Goal: Task Accomplishment & Management: Manage account settings

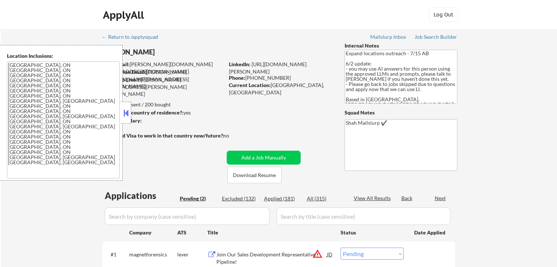
select select ""pending""
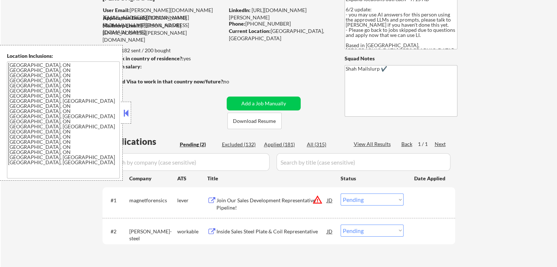
scroll to position [110, 0]
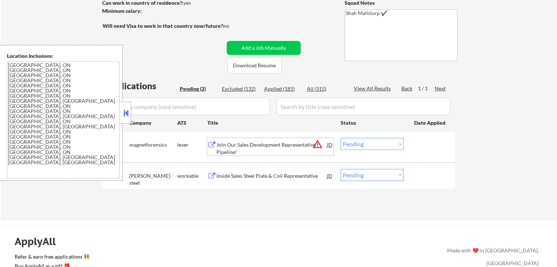
click at [237, 148] on div "Join Our Sales Development Representative Pipeline!" at bounding box center [271, 148] width 111 height 14
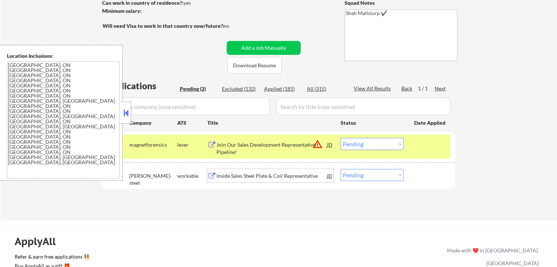
click at [231, 172] on div "Inside Sales Steel Plate & Coil Representative" at bounding box center [271, 175] width 111 height 7
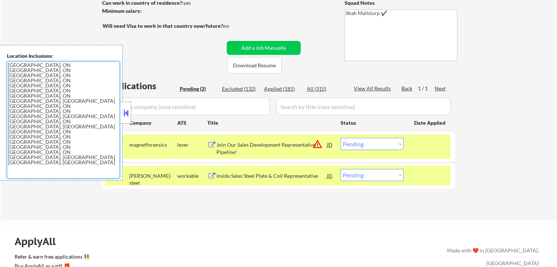
drag, startPoint x: 85, startPoint y: 100, endPoint x: 1, endPoint y: 62, distance: 92.2
click at [1, 62] on div "Location Inclusions: [GEOGRAPHIC_DATA], ON [GEOGRAPHIC_DATA], ON [GEOGRAPHIC_DA…" at bounding box center [61, 113] width 123 height 136
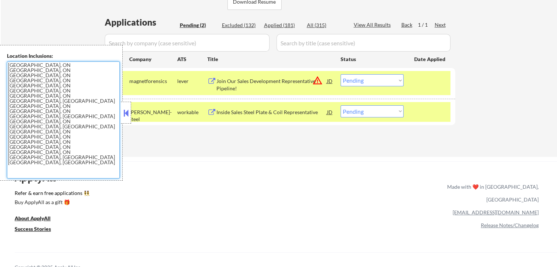
scroll to position [220, 0]
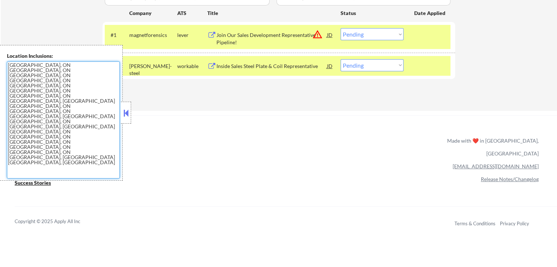
click at [361, 63] on select "Choose an option... Pending Applied Excluded (Questions) Excluded (Expired) Exc…" at bounding box center [372, 65] width 63 height 12
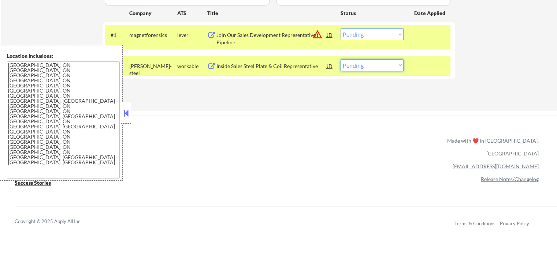
select select ""applied""
click at [341, 59] on select "Choose an option... Pending Applied Excluded (Questions) Excluded (Expired) Exc…" at bounding box center [372, 65] width 63 height 12
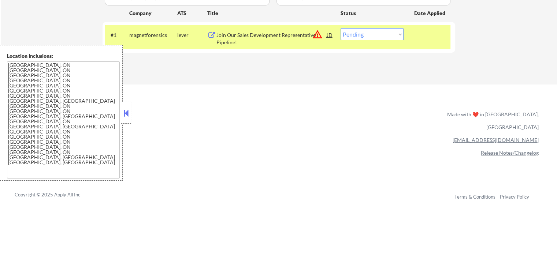
click at [362, 38] on select "Choose an option... Pending Applied Excluded (Questions) Excluded (Expired) Exc…" at bounding box center [372, 34] width 63 height 12
select select ""applied""
click at [341, 28] on select "Choose an option... Pending Applied Excluded (Questions) Excluded (Expired) Exc…" at bounding box center [372, 34] width 63 height 12
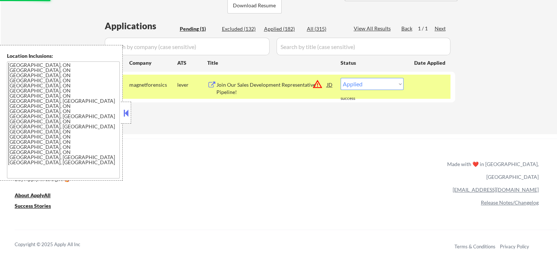
scroll to position [110, 0]
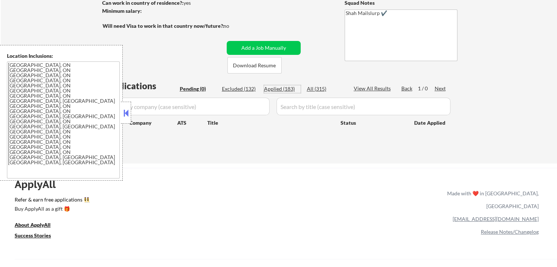
click at [287, 88] on div "Applied (183)" at bounding box center [282, 88] width 37 height 7
select select ""applied""
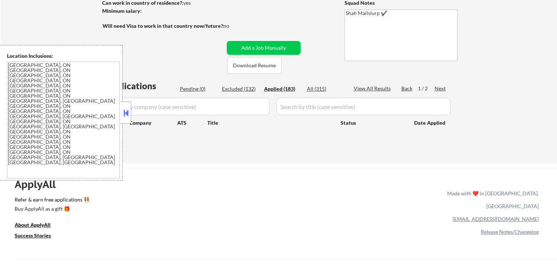
select select ""applied""
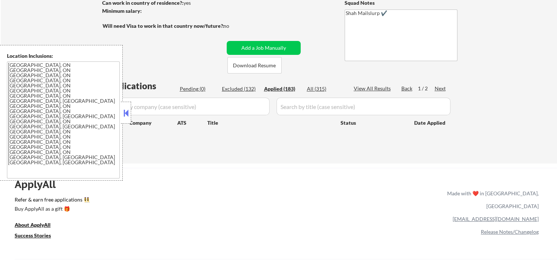
select select ""applied""
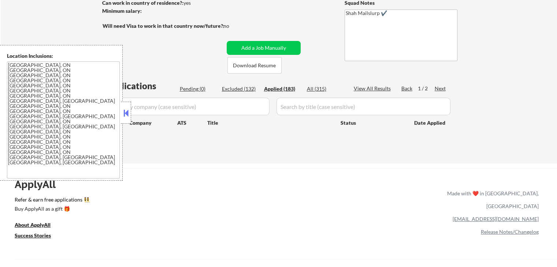
select select ""applied""
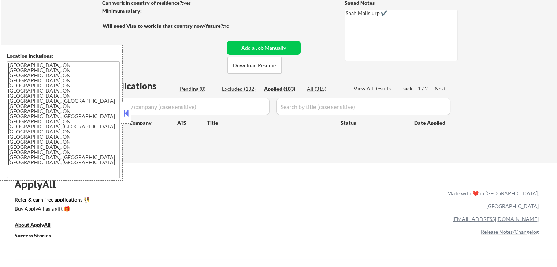
select select ""applied""
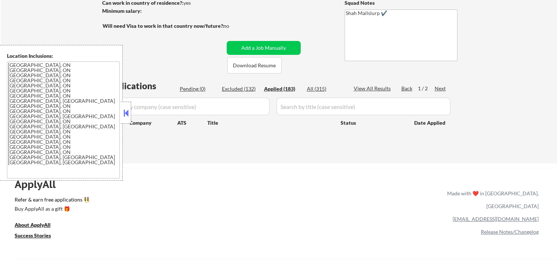
select select ""applied""
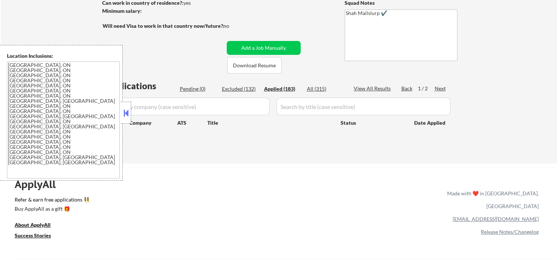
select select ""applied""
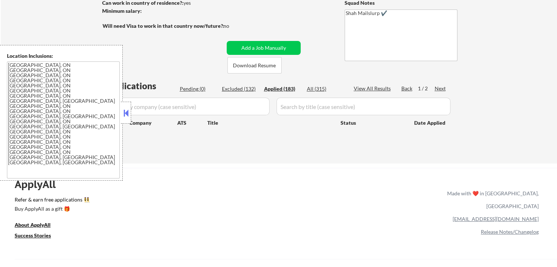
select select ""applied""
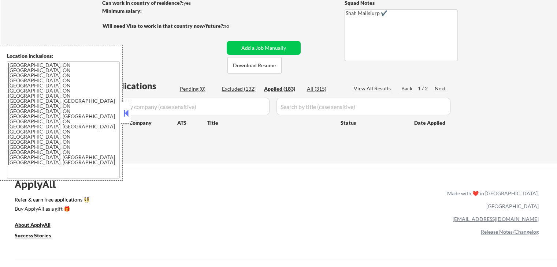
select select ""applied""
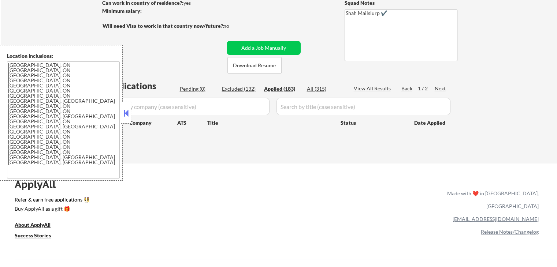
select select ""applied""
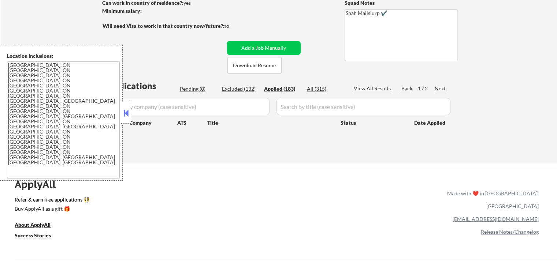
select select ""applied""
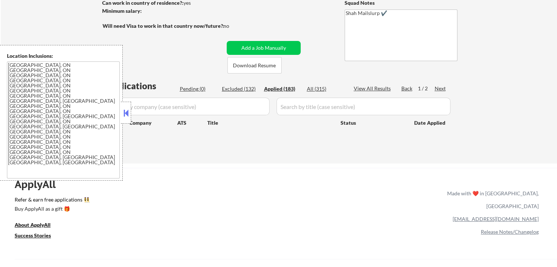
select select ""applied""
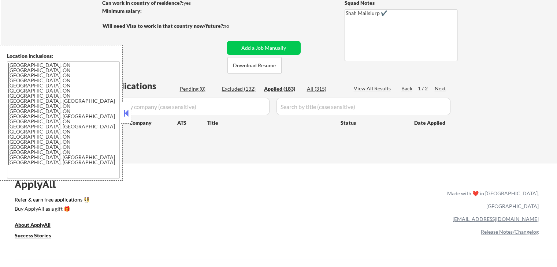
select select ""applied""
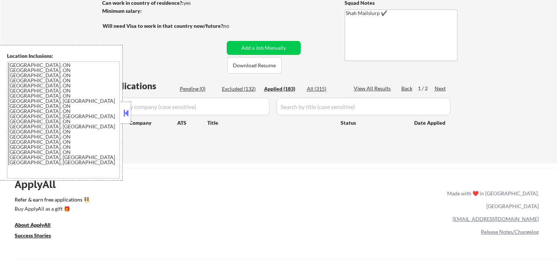
select select ""applied""
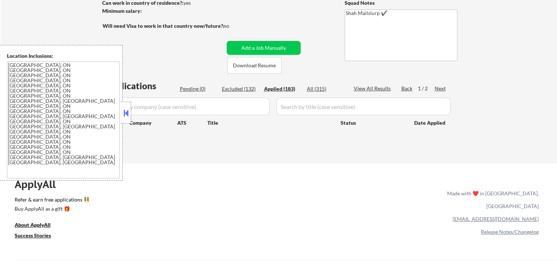
select select ""applied""
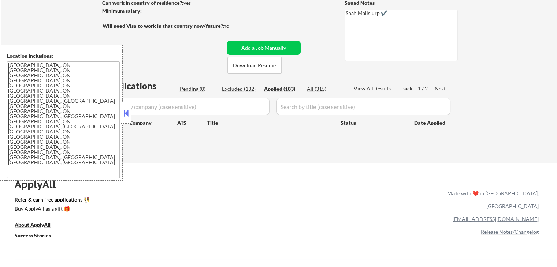
select select ""applied""
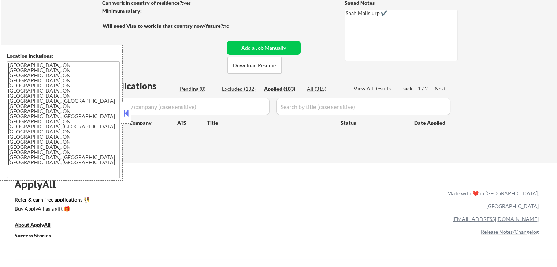
select select ""applied""
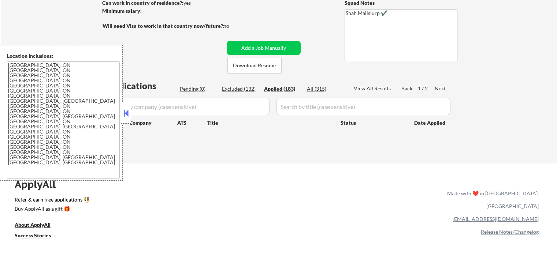
select select ""applied""
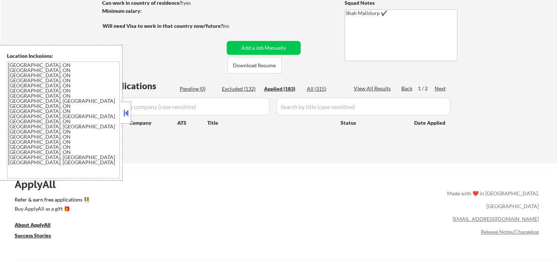
select select ""applied""
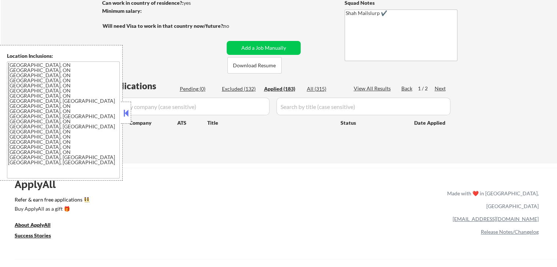
select select ""applied""
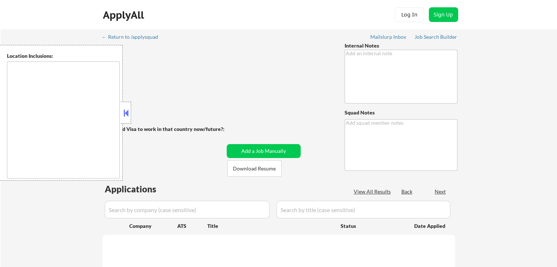
type textarea "Expand locations outreach - 7/15 AB 6/2 update: - you may use AI answers for th…"
type textarea "Shah Mailslurp ✔️"
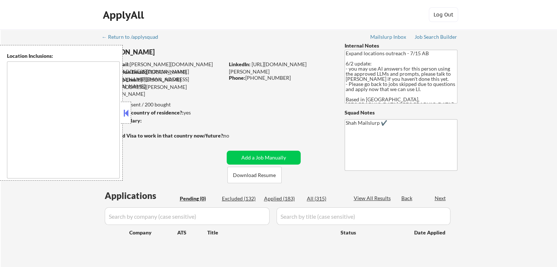
type textarea "[GEOGRAPHIC_DATA], ON [GEOGRAPHIC_DATA], ON [GEOGRAPHIC_DATA], ON [GEOGRAPHIC_D…"
